Goal: Task Accomplishment & Management: Manage account settings

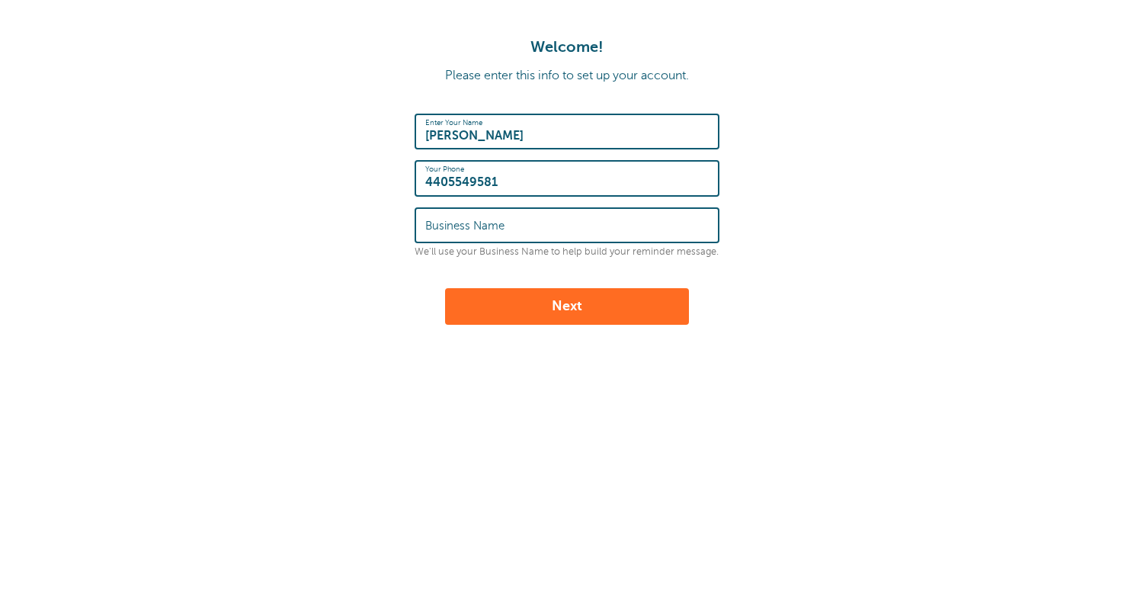
click at [686, 226] on input "Business Name" at bounding box center [566, 225] width 283 height 33
type input "KGro Boosted"
click at [588, 314] on button "Next" at bounding box center [567, 306] width 244 height 37
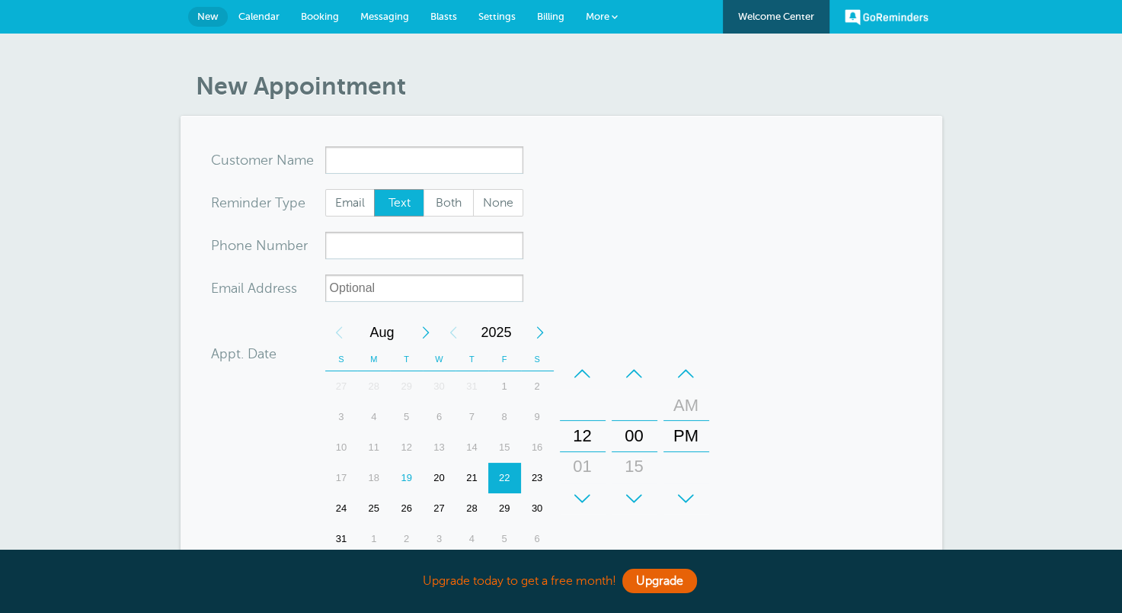
click at [588, 314] on form "You are creating a new customer. To use an existing customer select one from th…" at bounding box center [561, 458] width 701 height 625
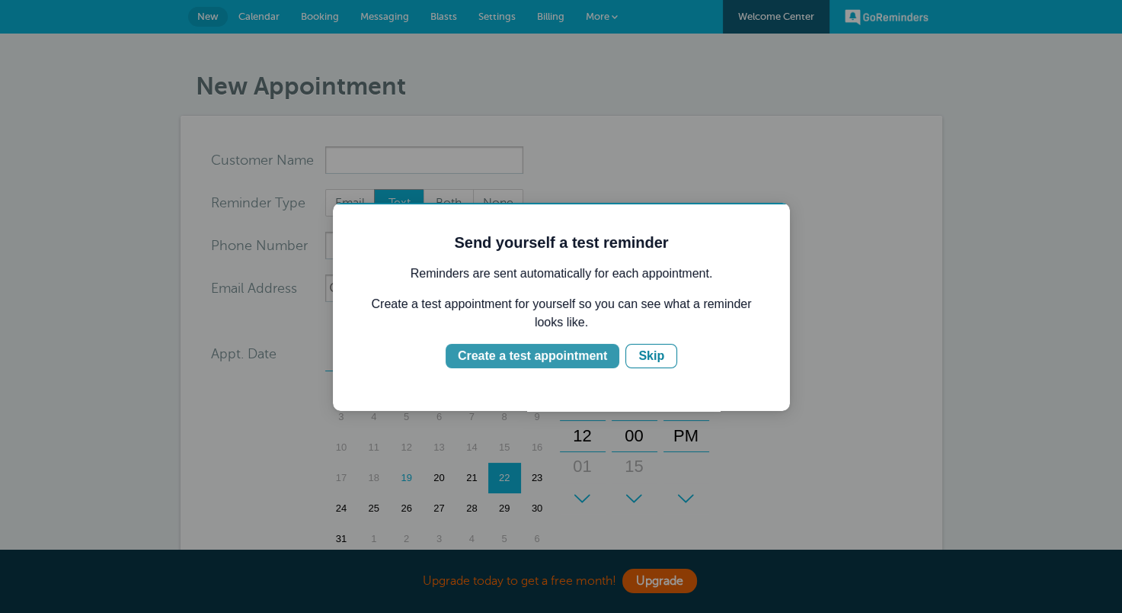
click at [526, 365] on button "Create a test appointment" at bounding box center [533, 356] width 174 height 24
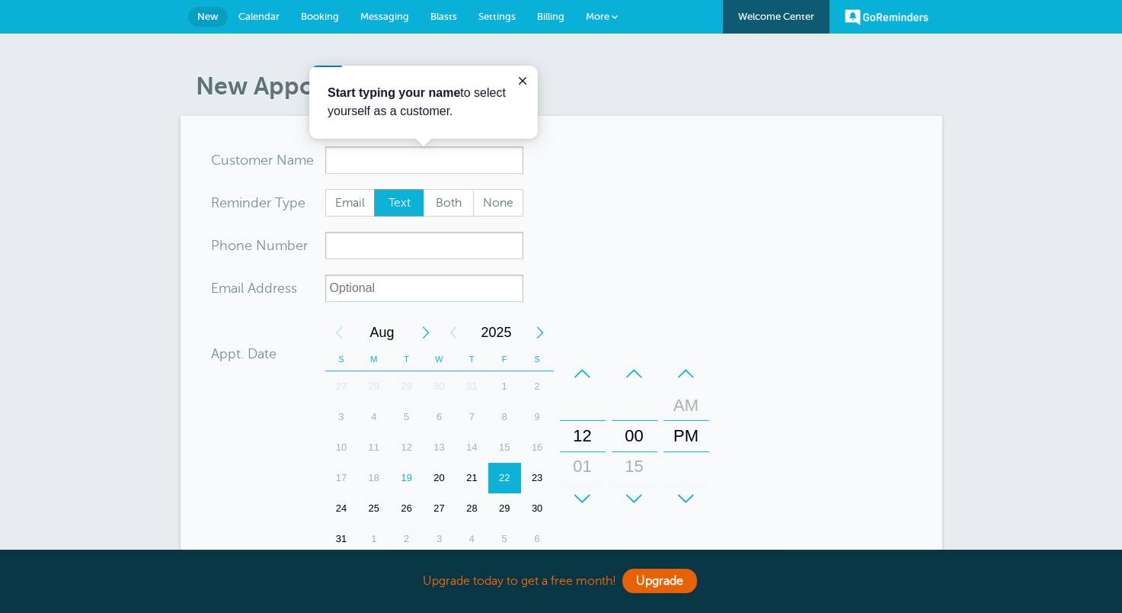
click at [507, 100] on p "Start typing your name to select yourself as a customer." at bounding box center [424, 102] width 192 height 37
click at [406, 168] on input "x-no-autofill" at bounding box center [424, 159] width 198 height 27
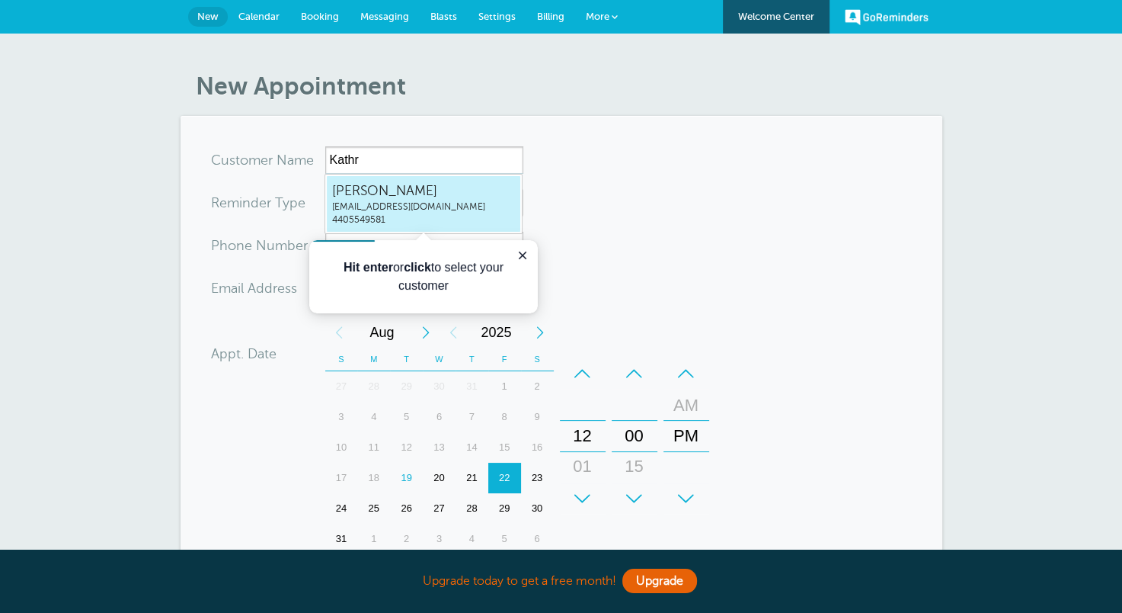
type input "KathrynGrosskgroboosted@gmail.com4405549581"
type input "Kathryn Gross"
type input "4405549581"
type input "[EMAIL_ADDRESS][DOMAIN_NAME]"
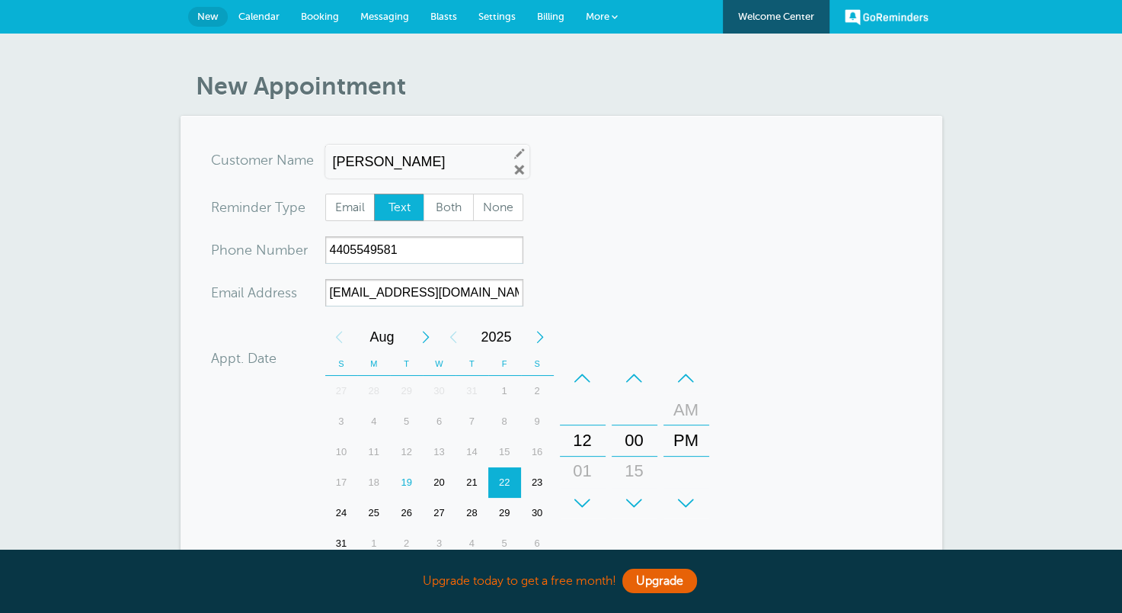
scroll to position [425, 0]
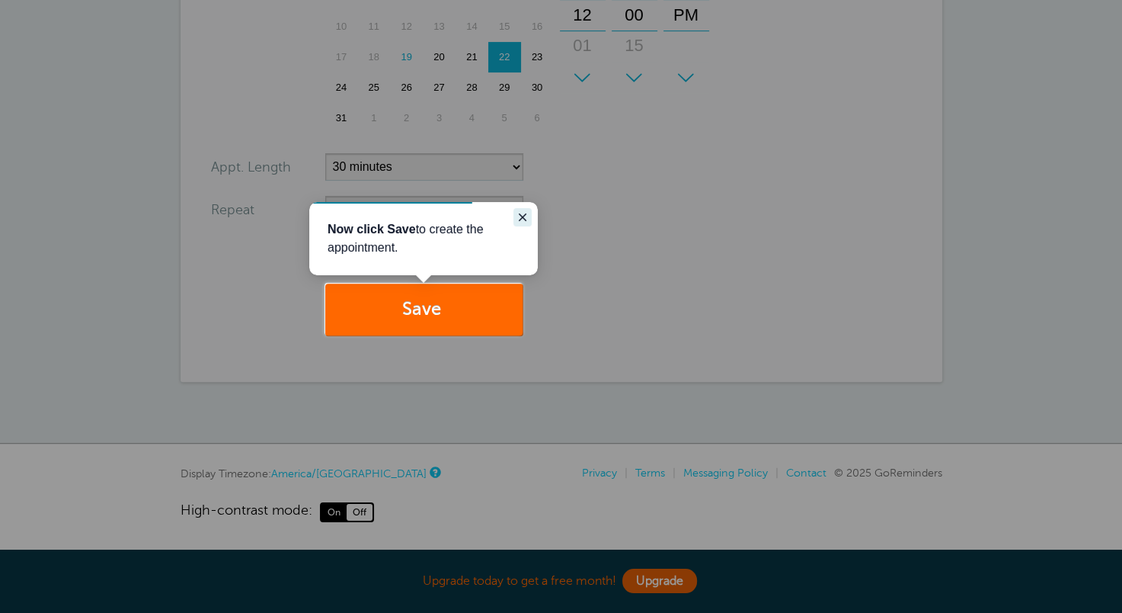
click at [521, 219] on icon "Close guide" at bounding box center [523, 217] width 8 height 8
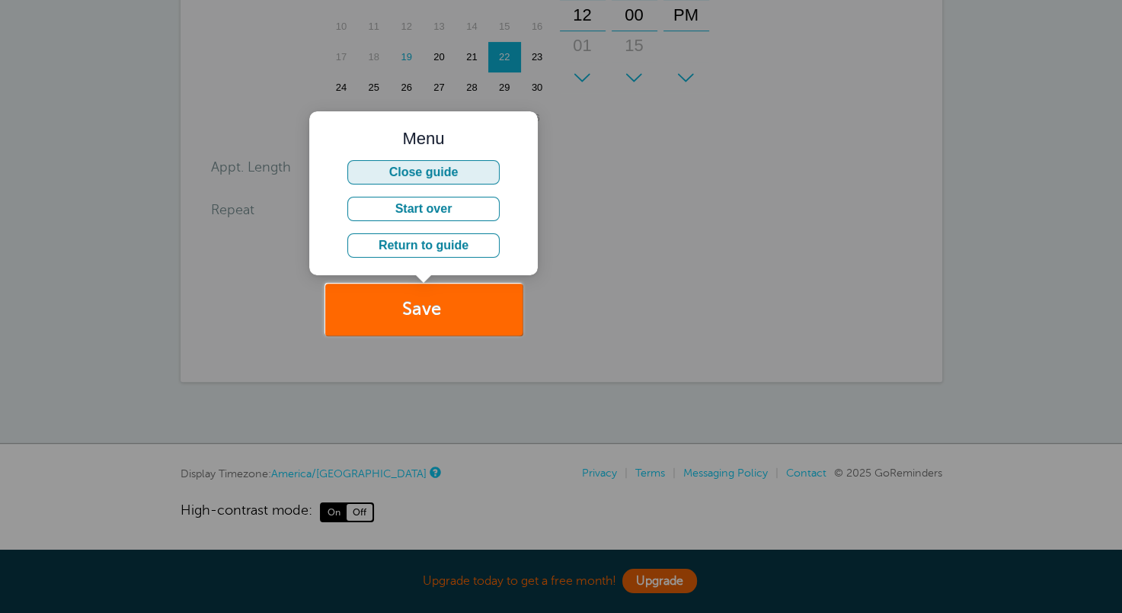
click at [448, 179] on button "Close guide" at bounding box center [423, 172] width 152 height 24
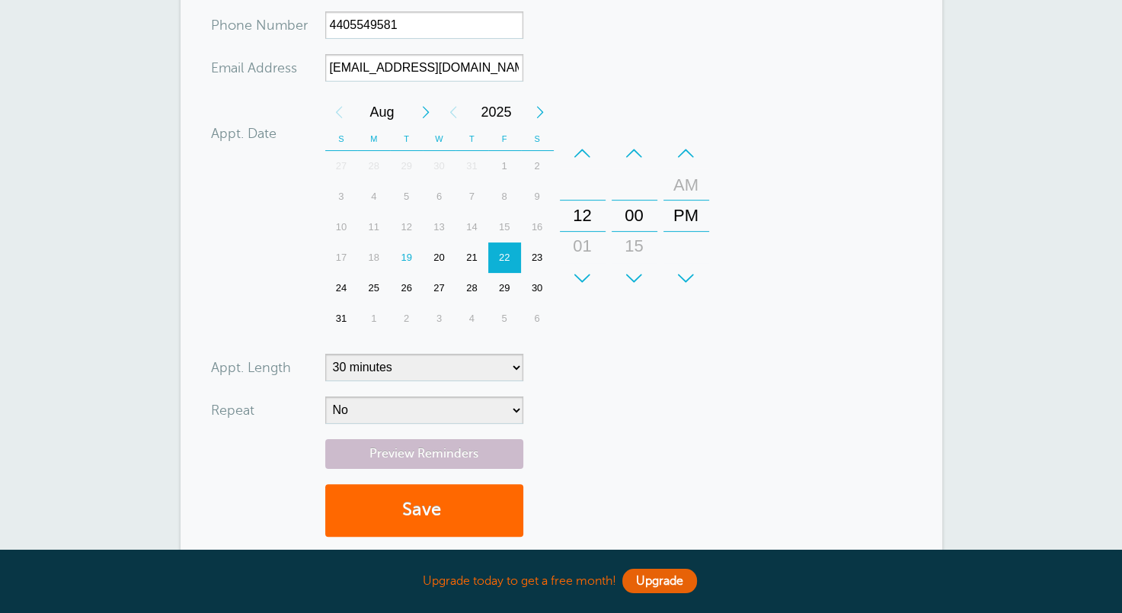
scroll to position [264, 0]
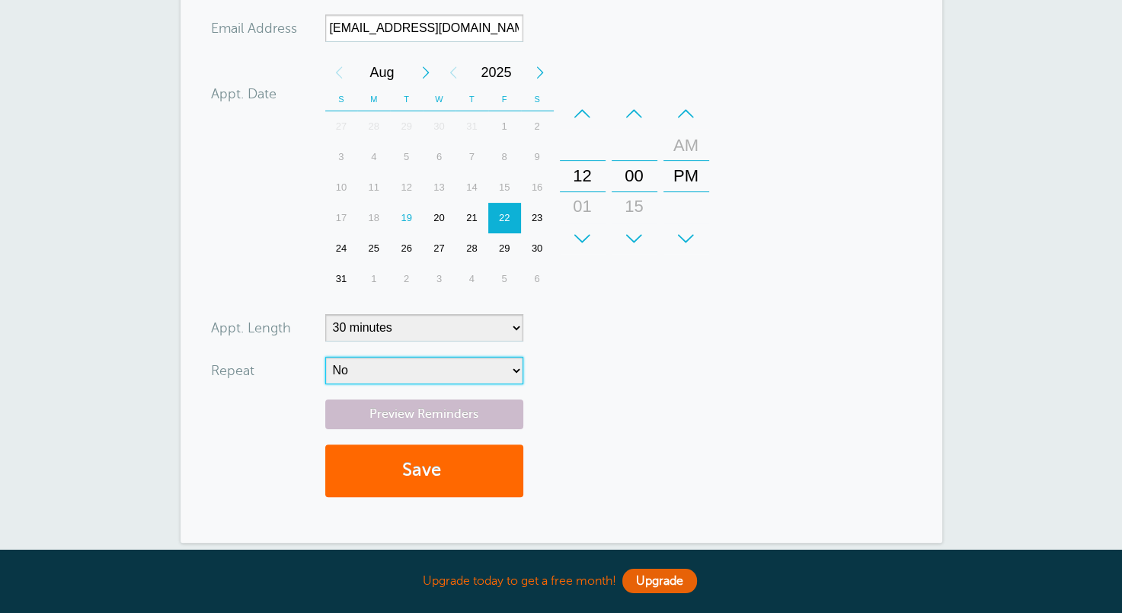
click at [497, 372] on select "No Daily Weekly Every 2 weeks Every 3 weeks Every 4 weeks Monthly Every 5 weeks…" at bounding box center [424, 370] width 198 height 27
click at [630, 391] on form "You are creating a new customer. To use an existing customer select one from th…" at bounding box center [561, 196] width 701 height 629
click at [399, 471] on button "Save" at bounding box center [424, 470] width 198 height 53
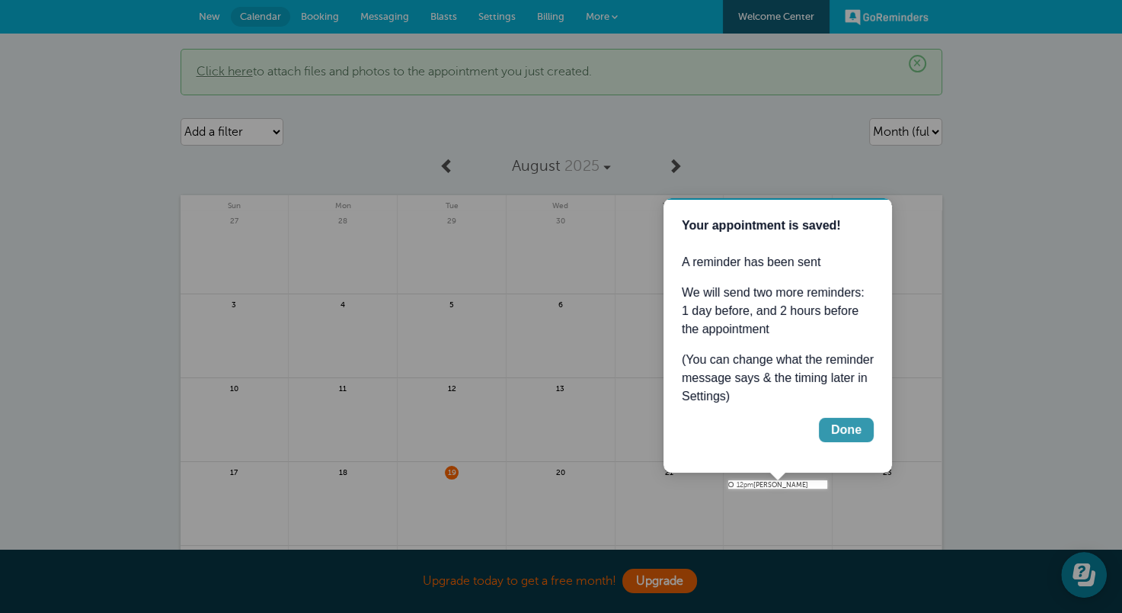
click at [840, 434] on div "Done" at bounding box center [846, 430] width 30 height 18
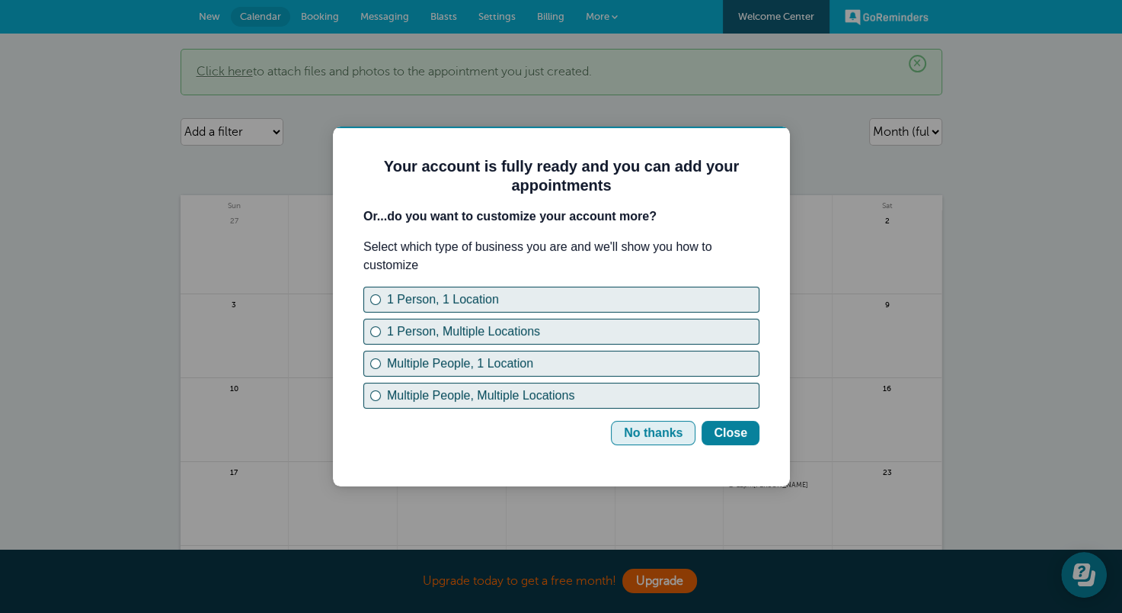
click at [663, 439] on div "No thanks" at bounding box center [653, 433] width 59 height 18
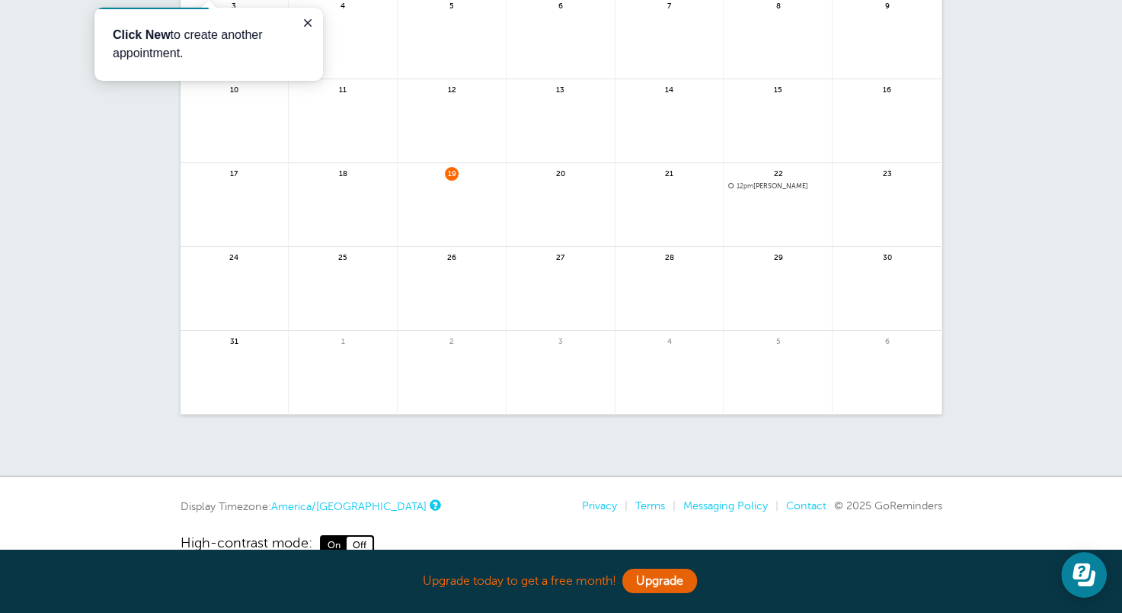
scroll to position [306, 0]
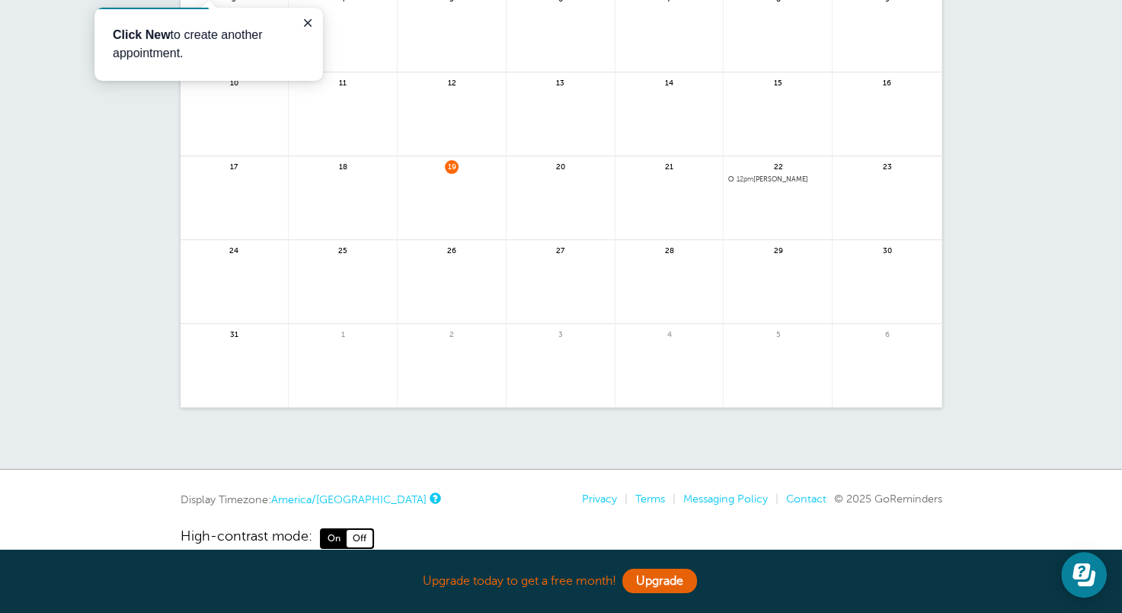
click at [767, 180] on span "12pm Kathryn Gross" at bounding box center [777, 179] width 99 height 8
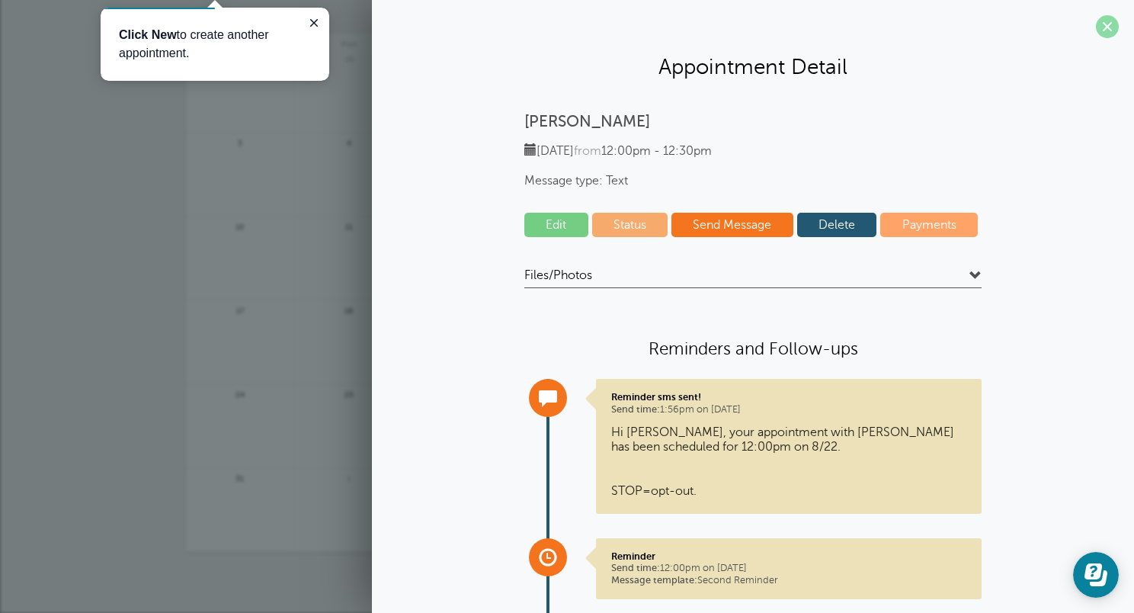
click at [1104, 21] on span at bounding box center [1107, 26] width 23 height 23
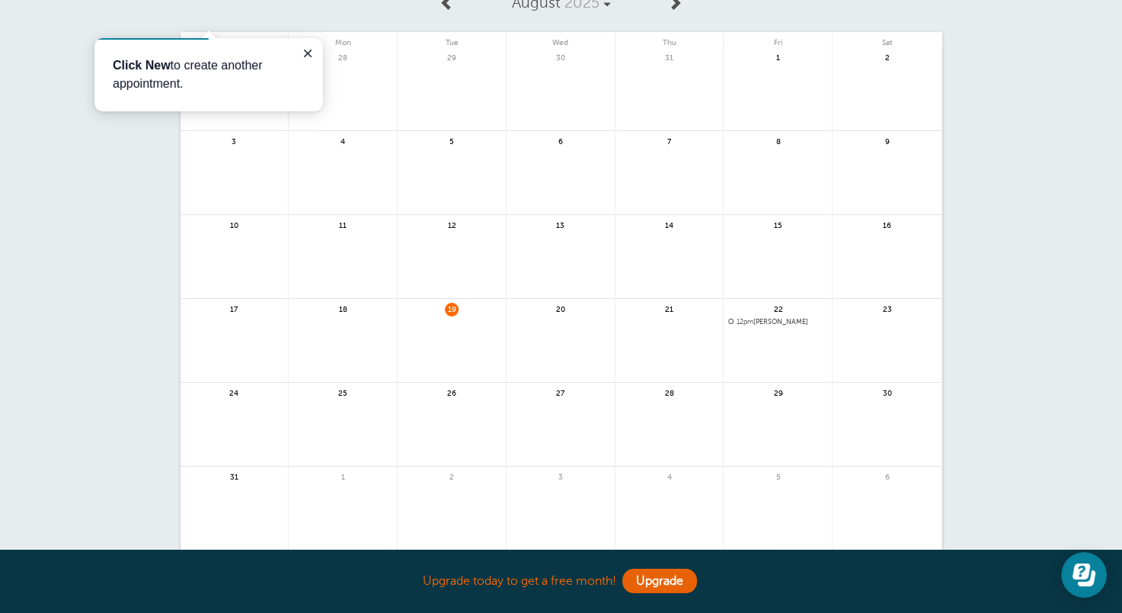
scroll to position [3, 0]
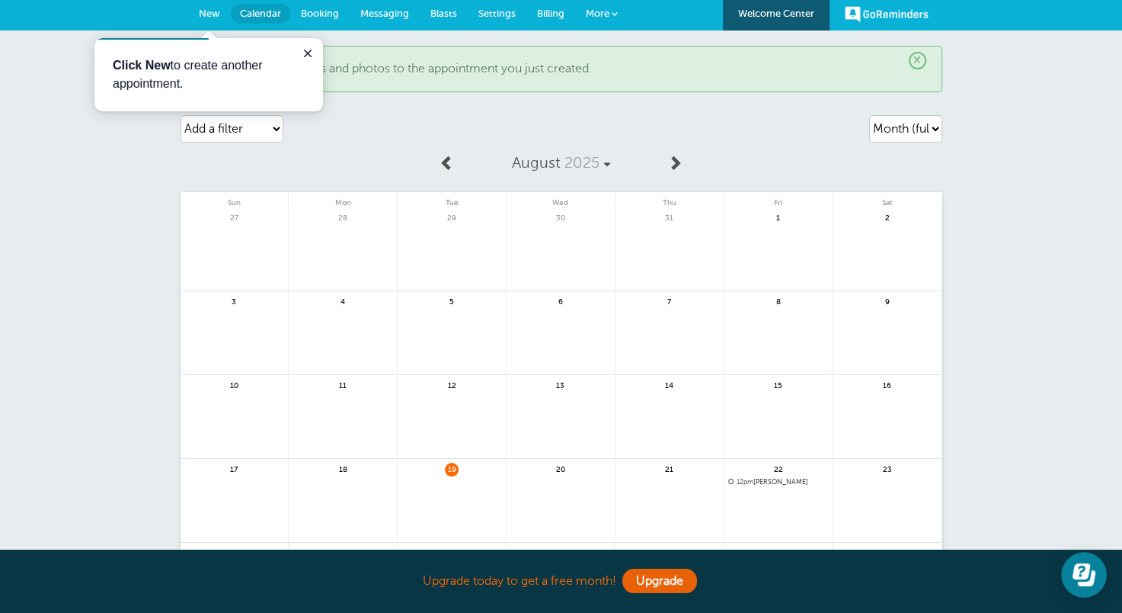
click at [331, 18] on span "Booking" at bounding box center [320, 13] width 38 height 11
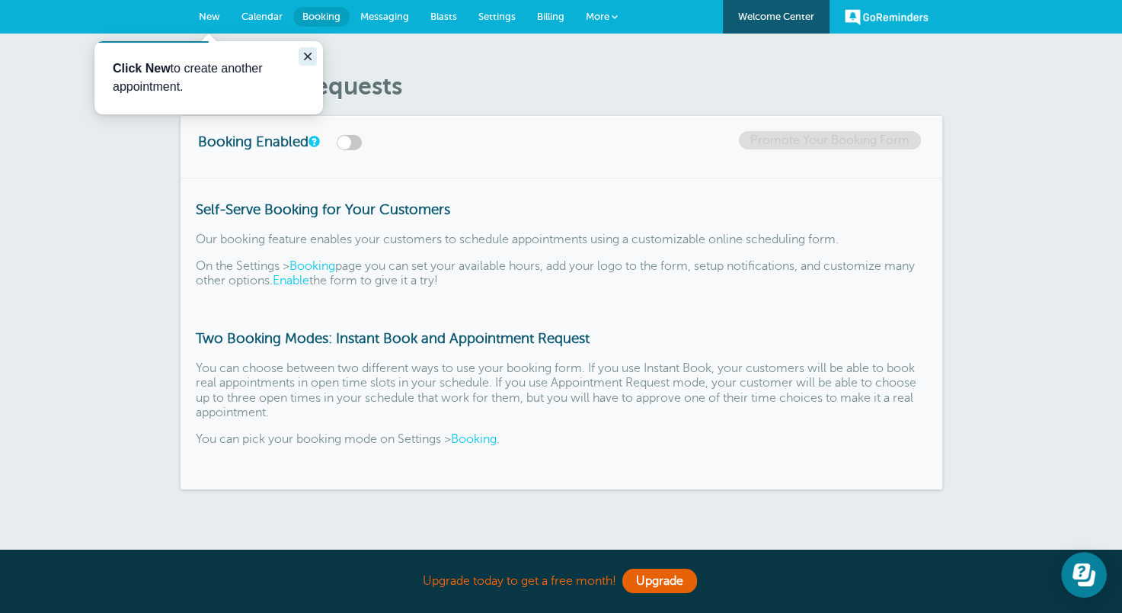
click at [311, 50] on icon "Close guide" at bounding box center [308, 56] width 12 height 12
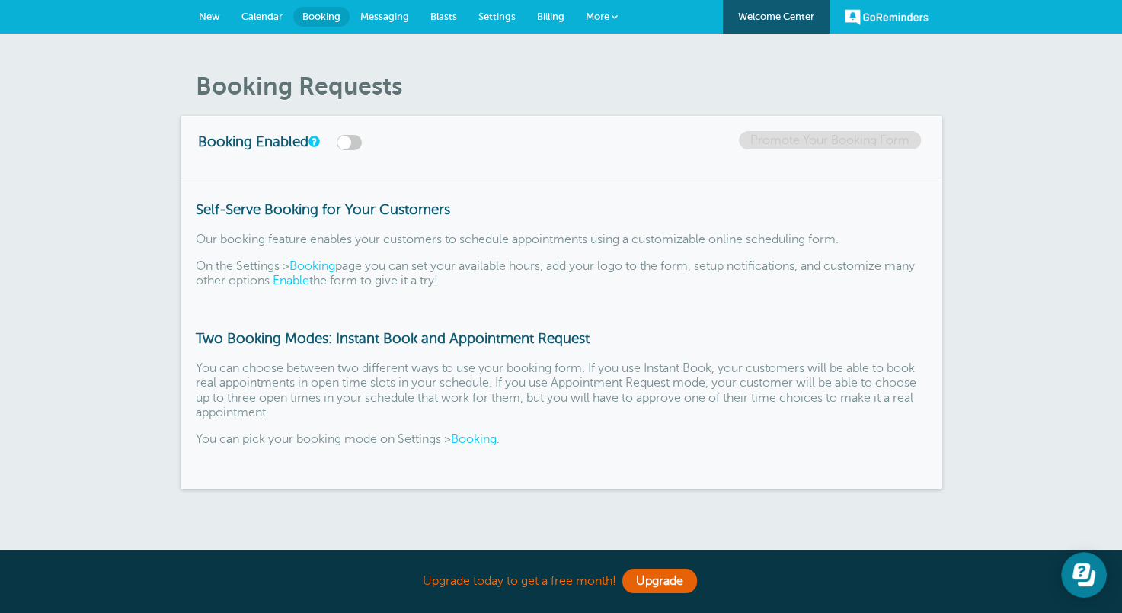
click at [357, 21] on link "Messaging" at bounding box center [385, 17] width 70 height 34
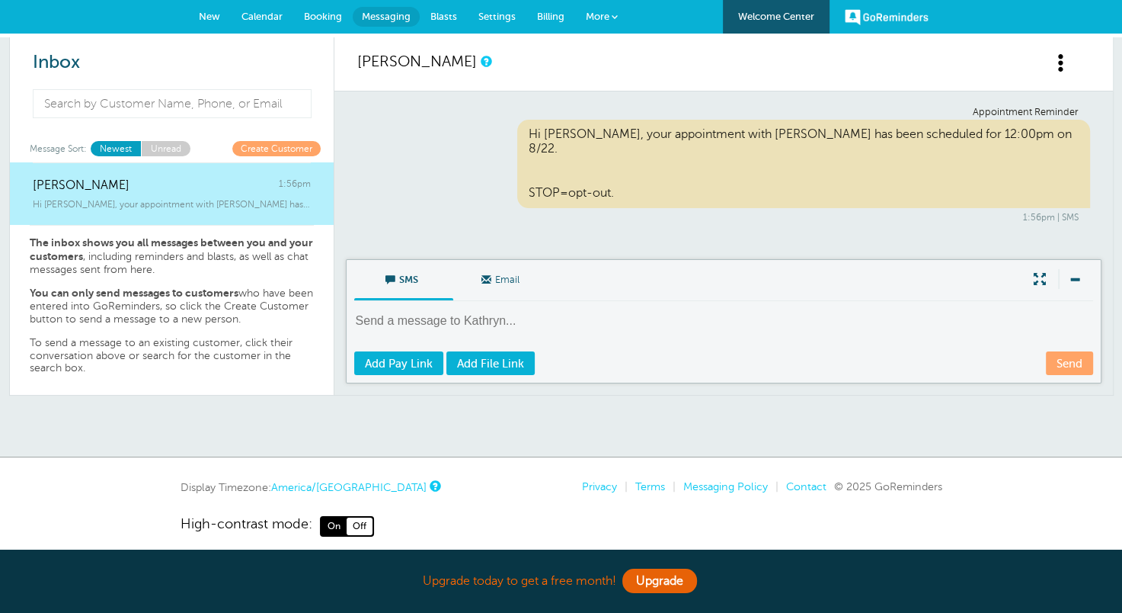
click at [452, 16] on span "Blasts" at bounding box center [443, 16] width 27 height 11
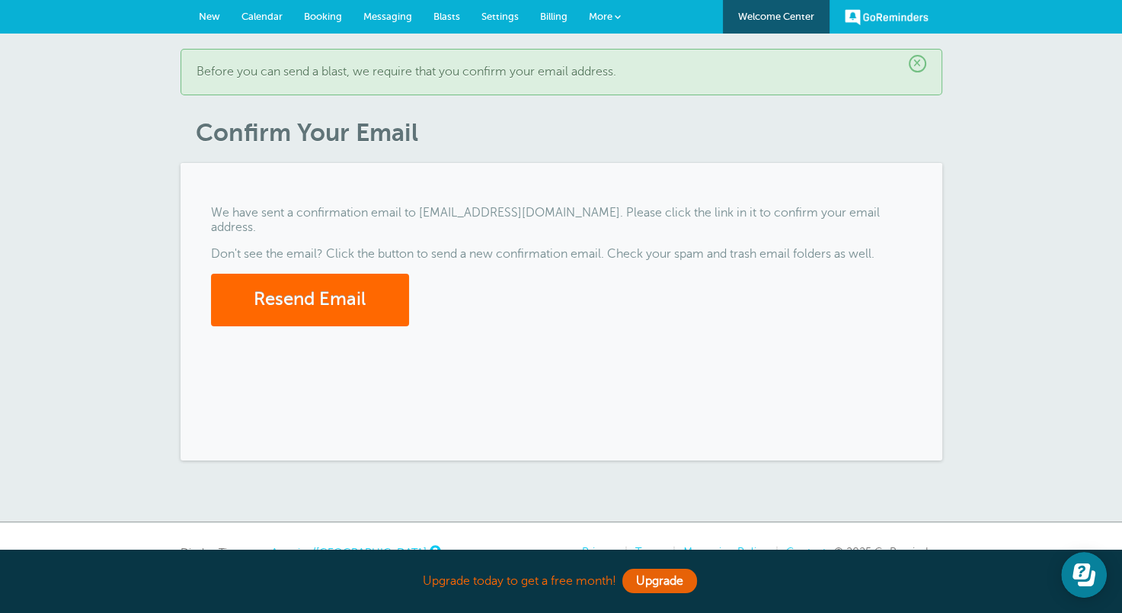
click at [509, 6] on link "Settings" at bounding box center [500, 17] width 59 height 34
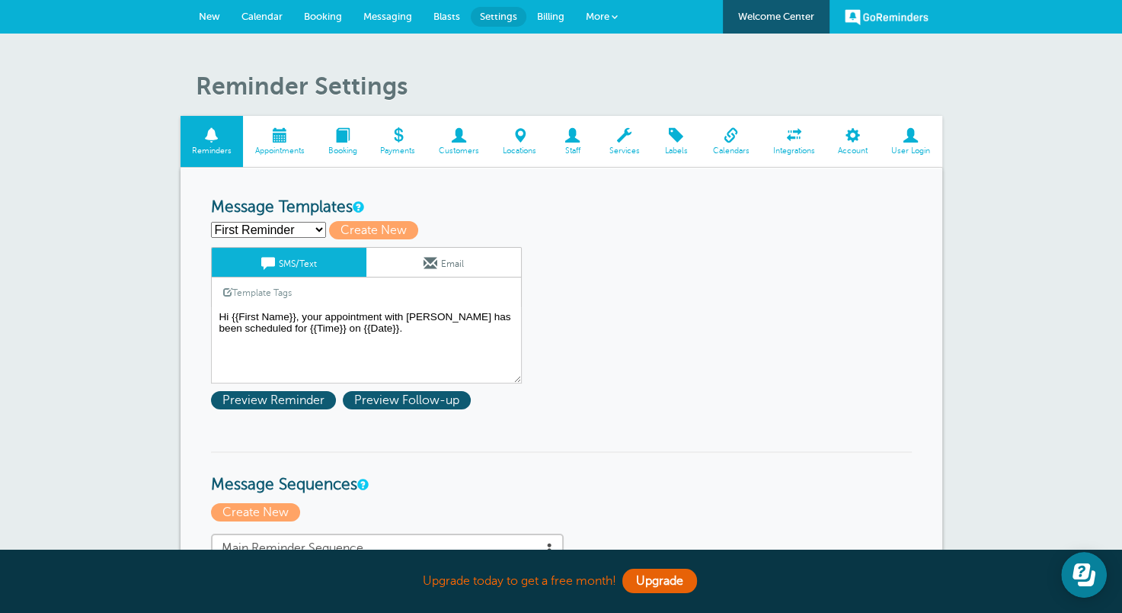
click at [600, 22] on link "More" at bounding box center [601, 17] width 53 height 34
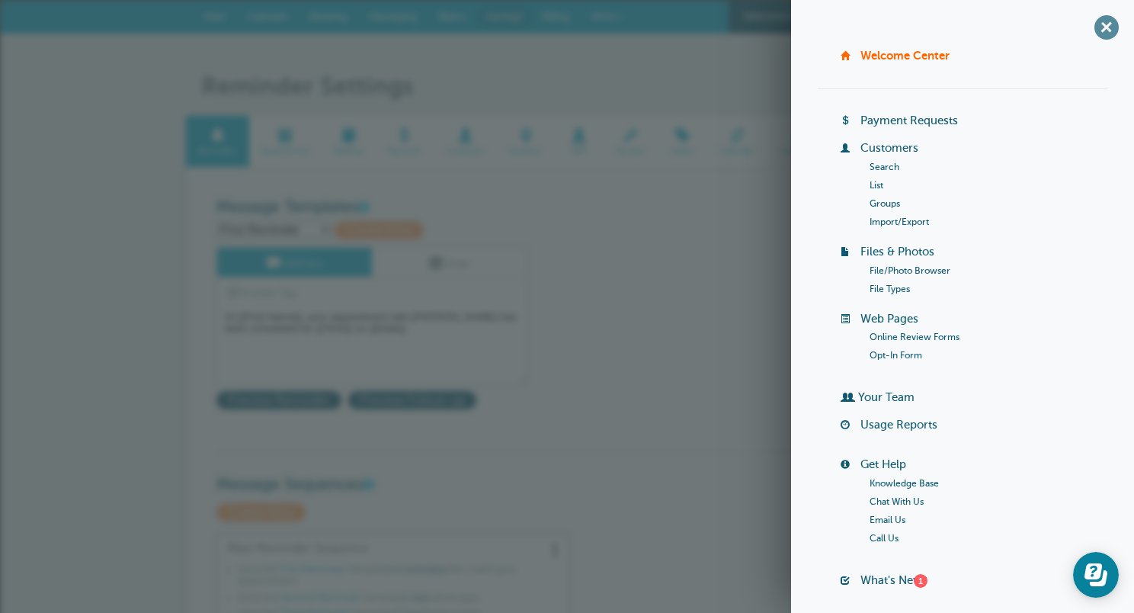
click at [1101, 24] on span "+" at bounding box center [1106, 27] width 34 height 34
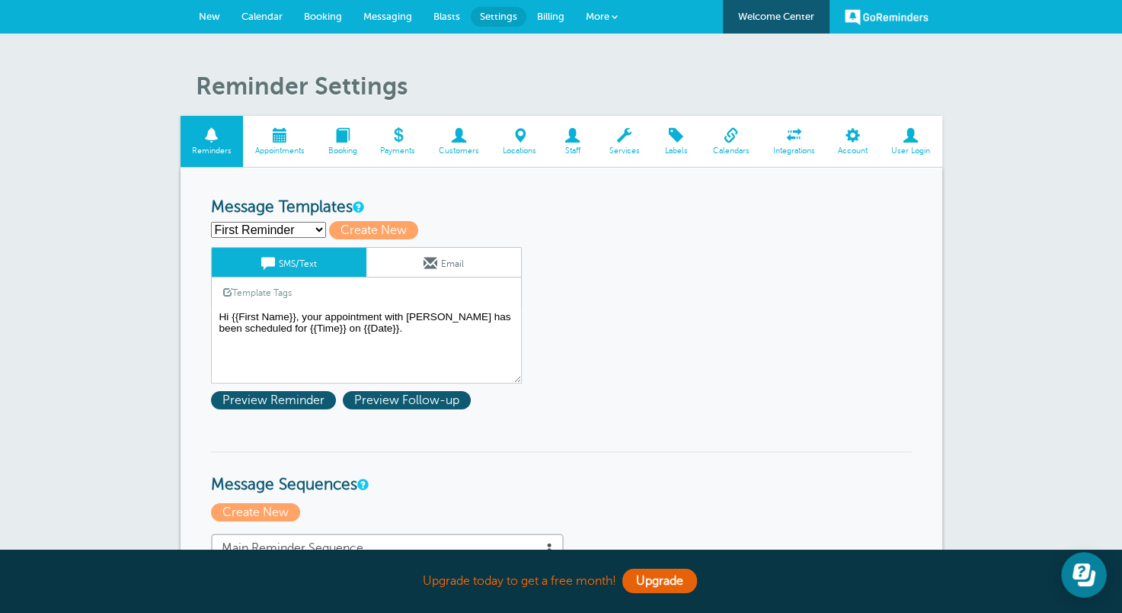
click at [570, 147] on span "Staff" at bounding box center [572, 150] width 34 height 9
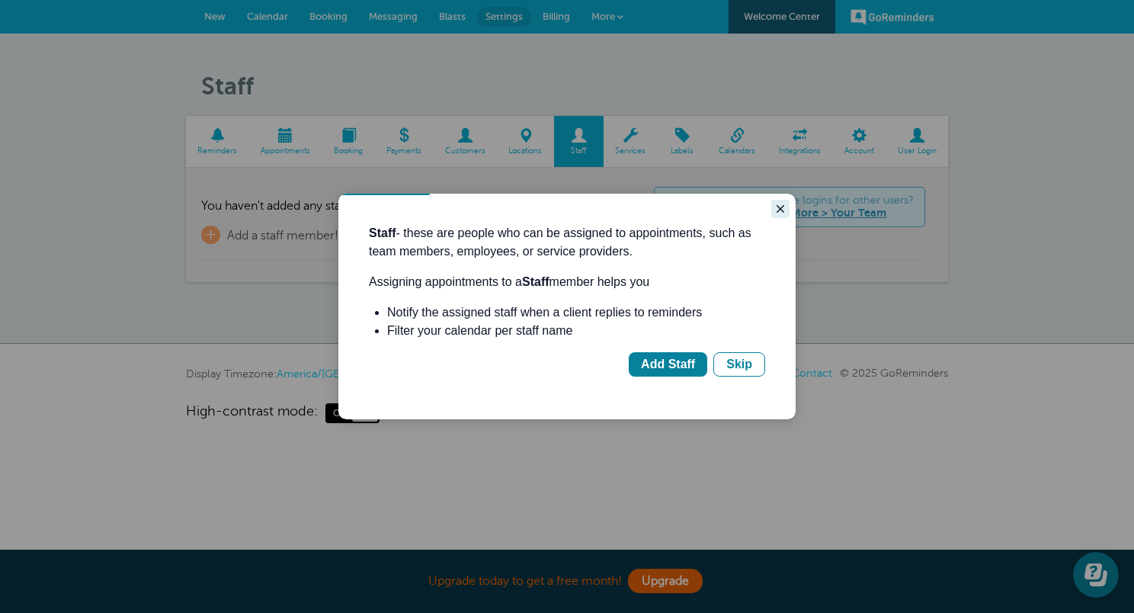
click at [785, 210] on icon "Close guide" at bounding box center [780, 209] width 12 height 12
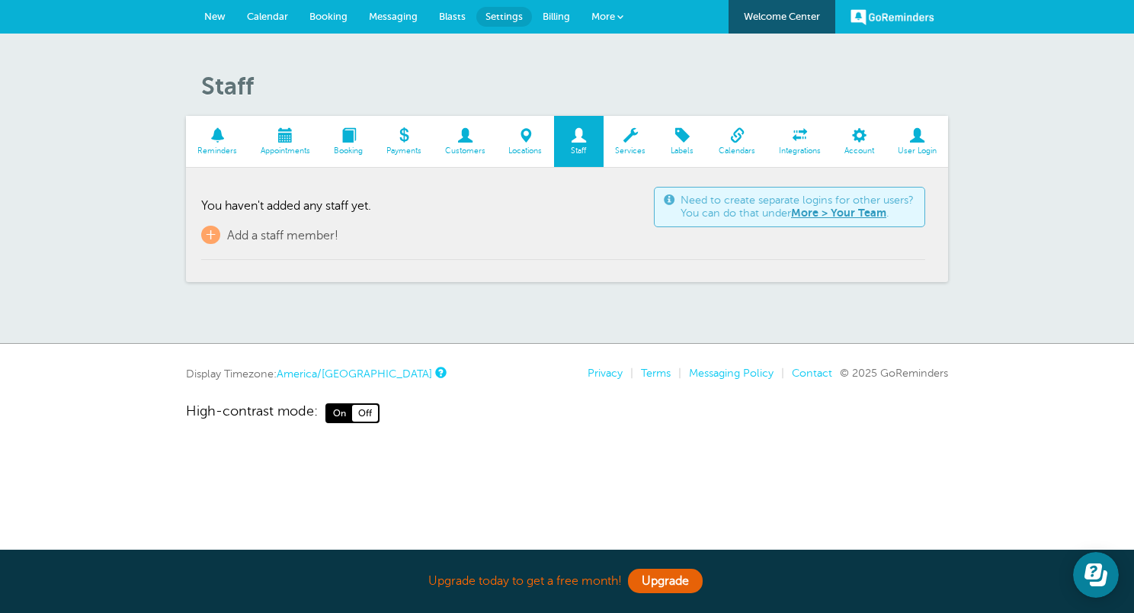
click at [619, 7] on link "More" at bounding box center [607, 17] width 53 height 34
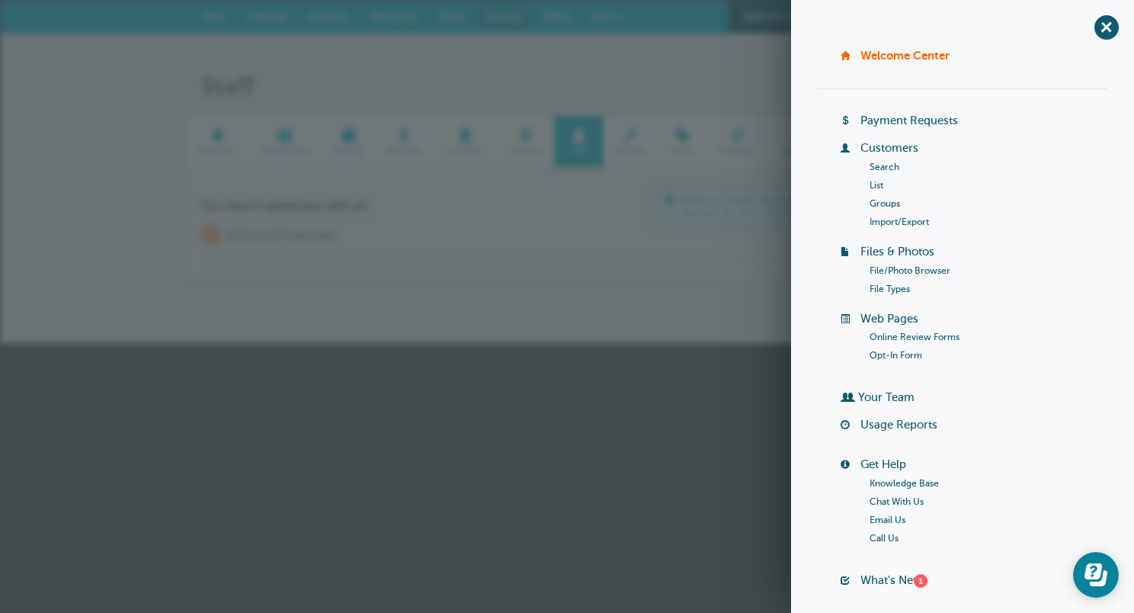
click at [672, 291] on div "Upgrade today to get a free month! Upgrade" at bounding box center [567, 314] width 762 height 63
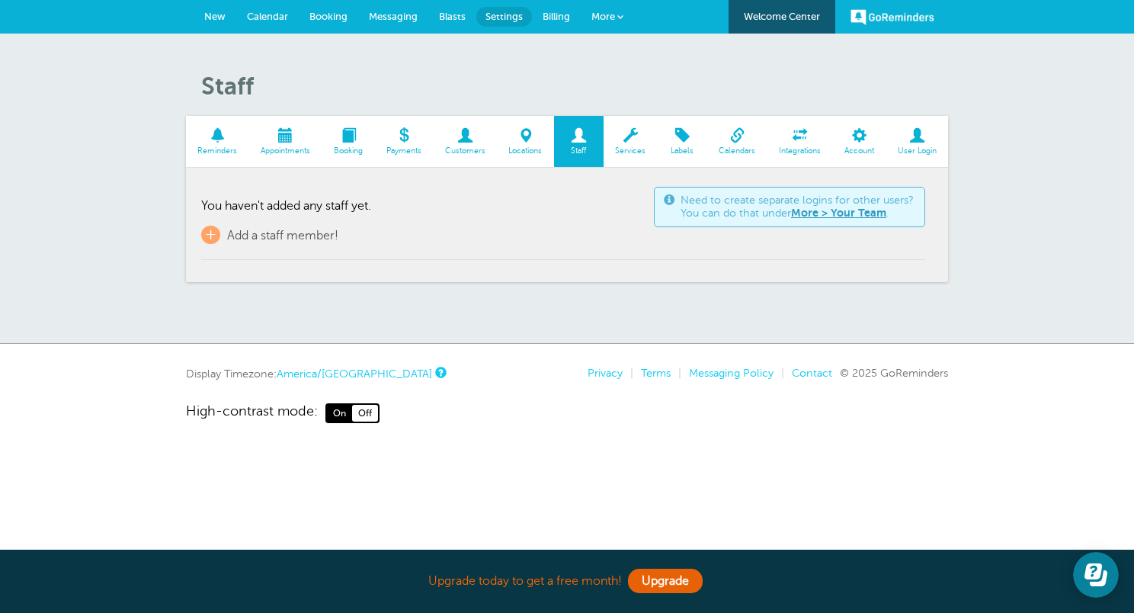
click at [640, 143] on link "Services" at bounding box center [630, 141] width 54 height 51
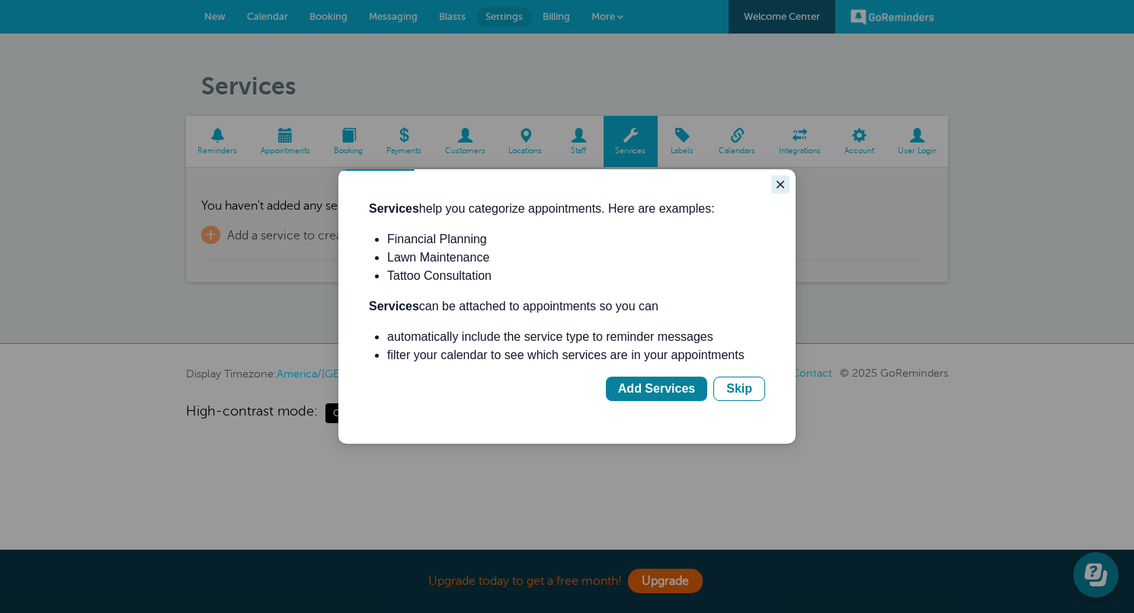
click at [782, 187] on icon "Close guide" at bounding box center [780, 184] width 12 height 12
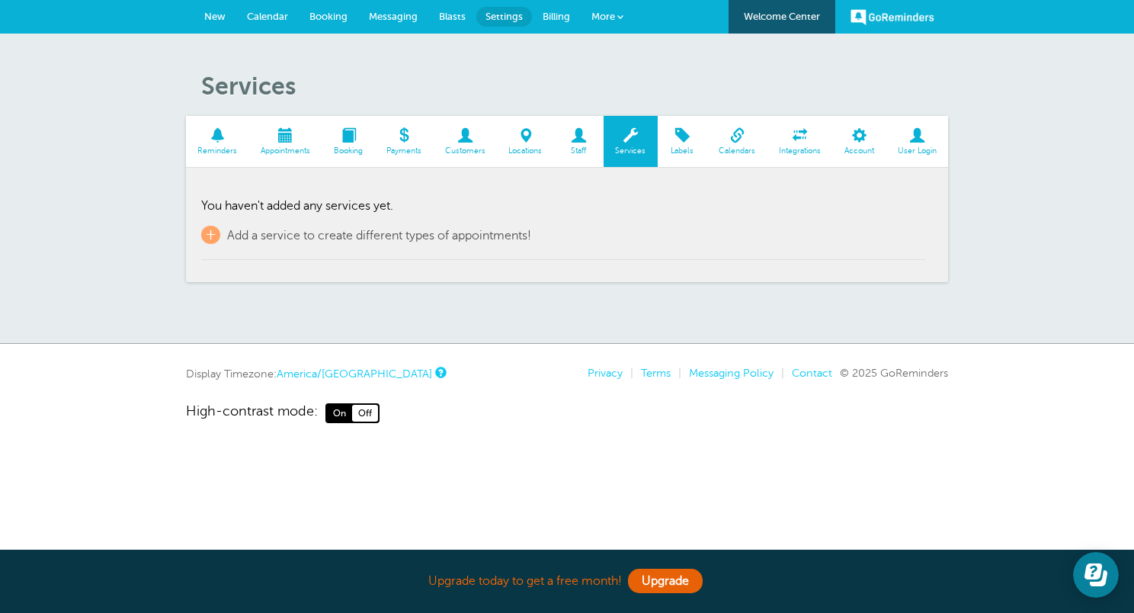
click at [210, 14] on span "New" at bounding box center [214, 16] width 21 height 11
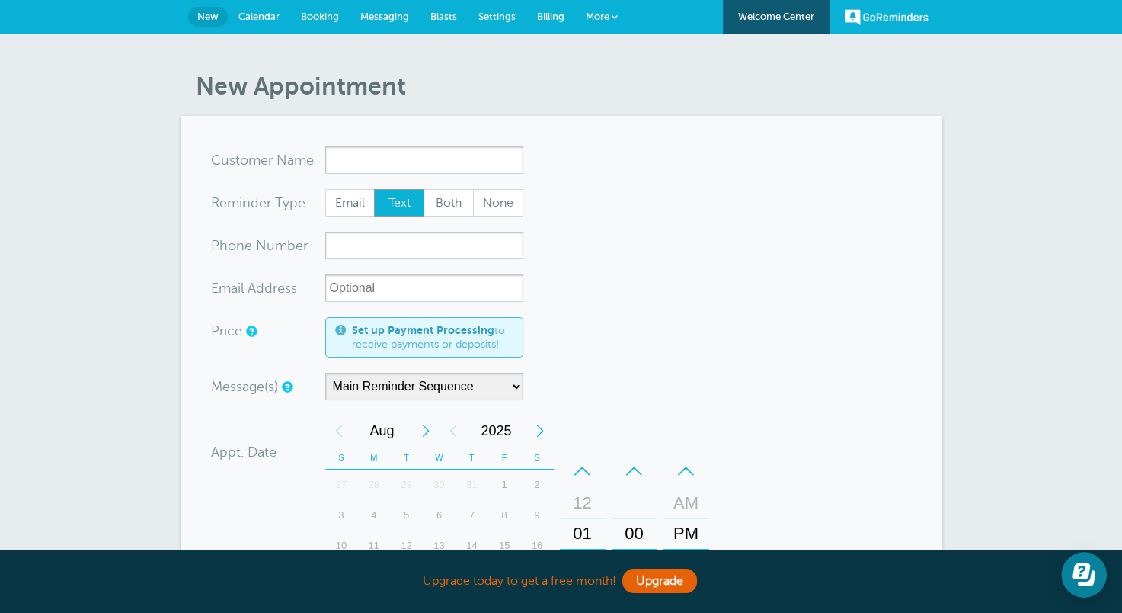
click at [610, 21] on link "More" at bounding box center [601, 17] width 53 height 34
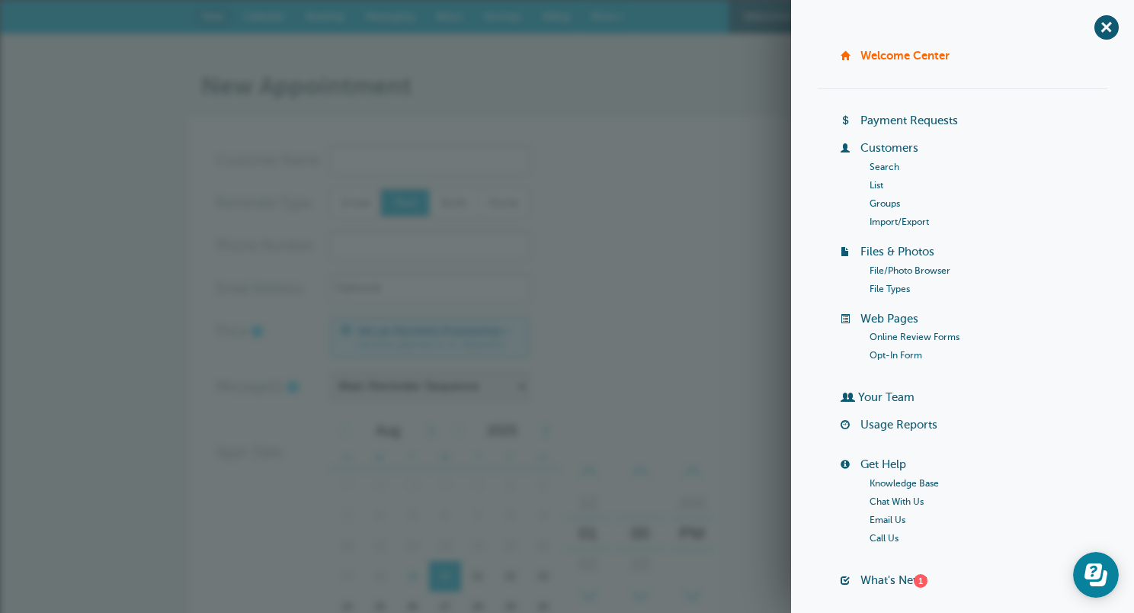
scroll to position [95, 0]
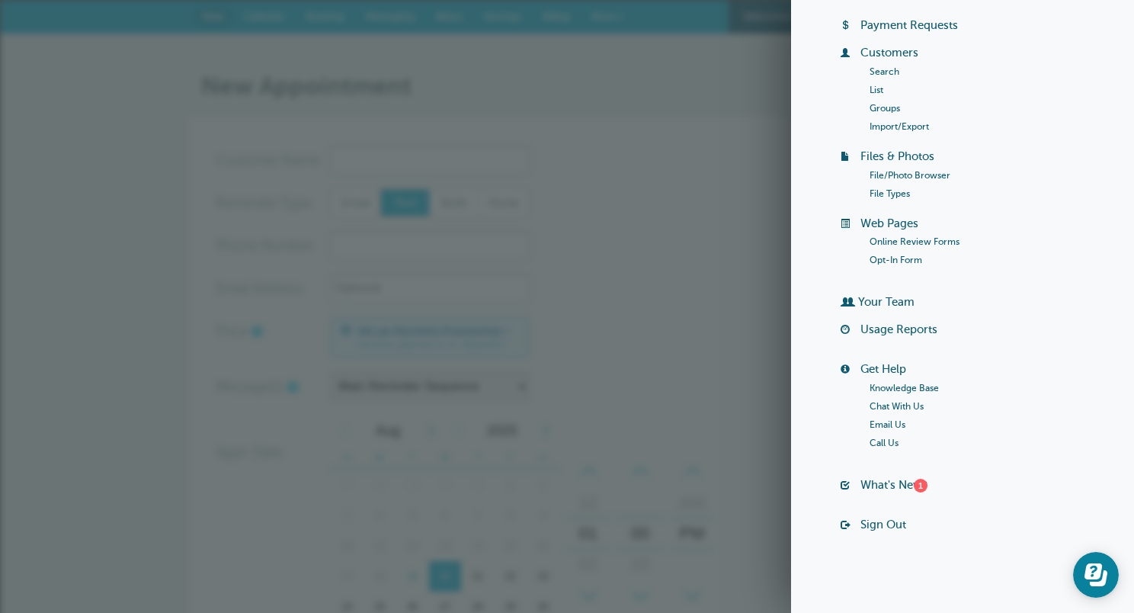
click at [877, 526] on link "Sign Out" at bounding box center [883, 524] width 46 height 12
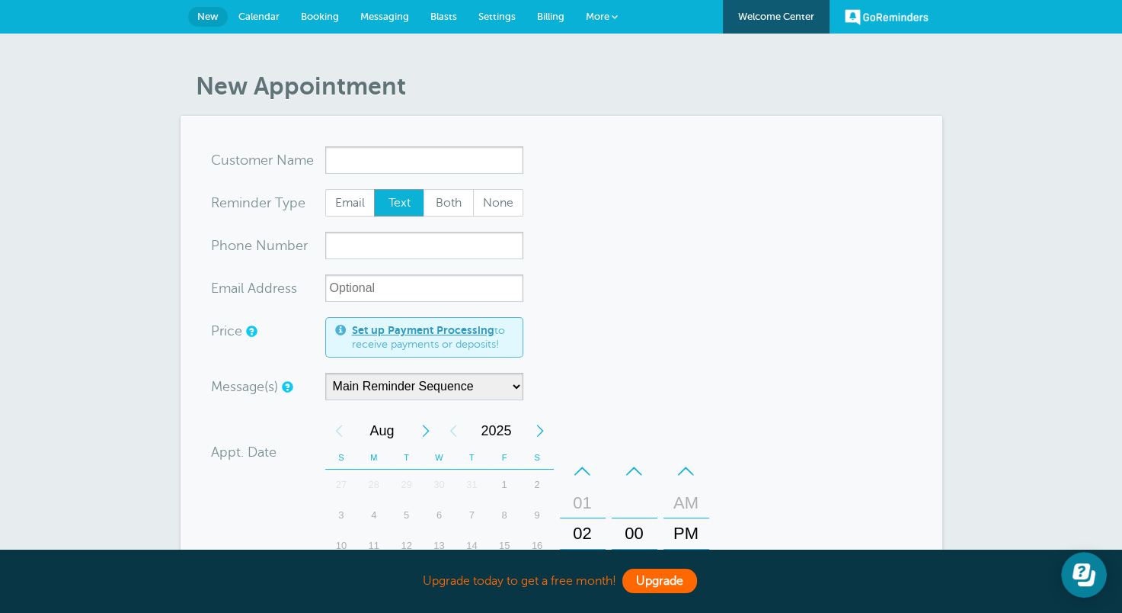
click at [656, 573] on link "Upgrade" at bounding box center [659, 580] width 75 height 24
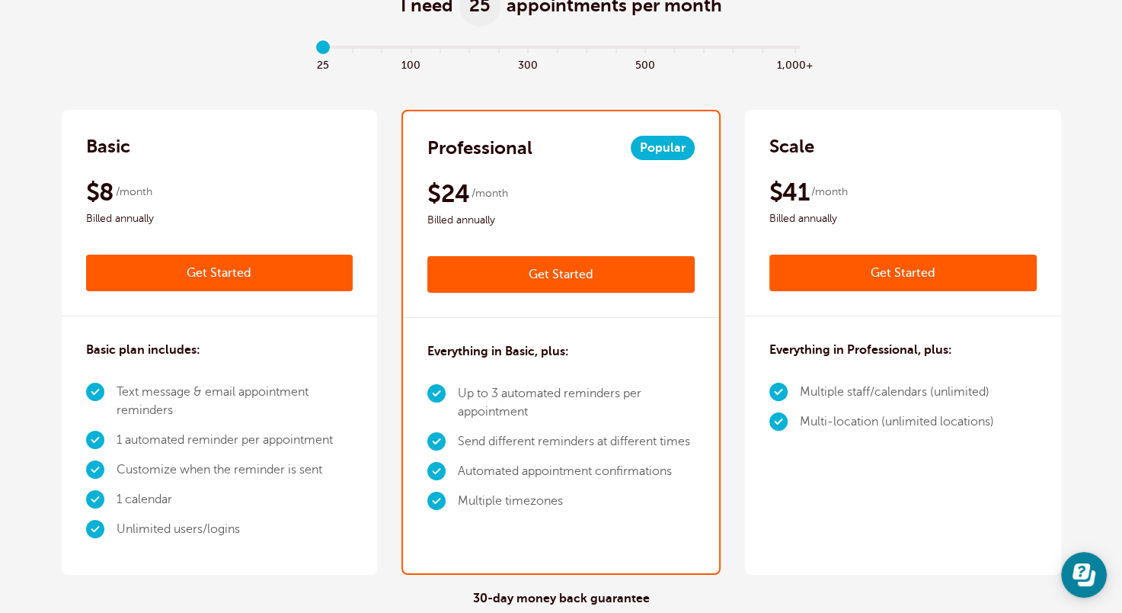
scroll to position [241, 0]
